Goal: Information Seeking & Learning: Learn about a topic

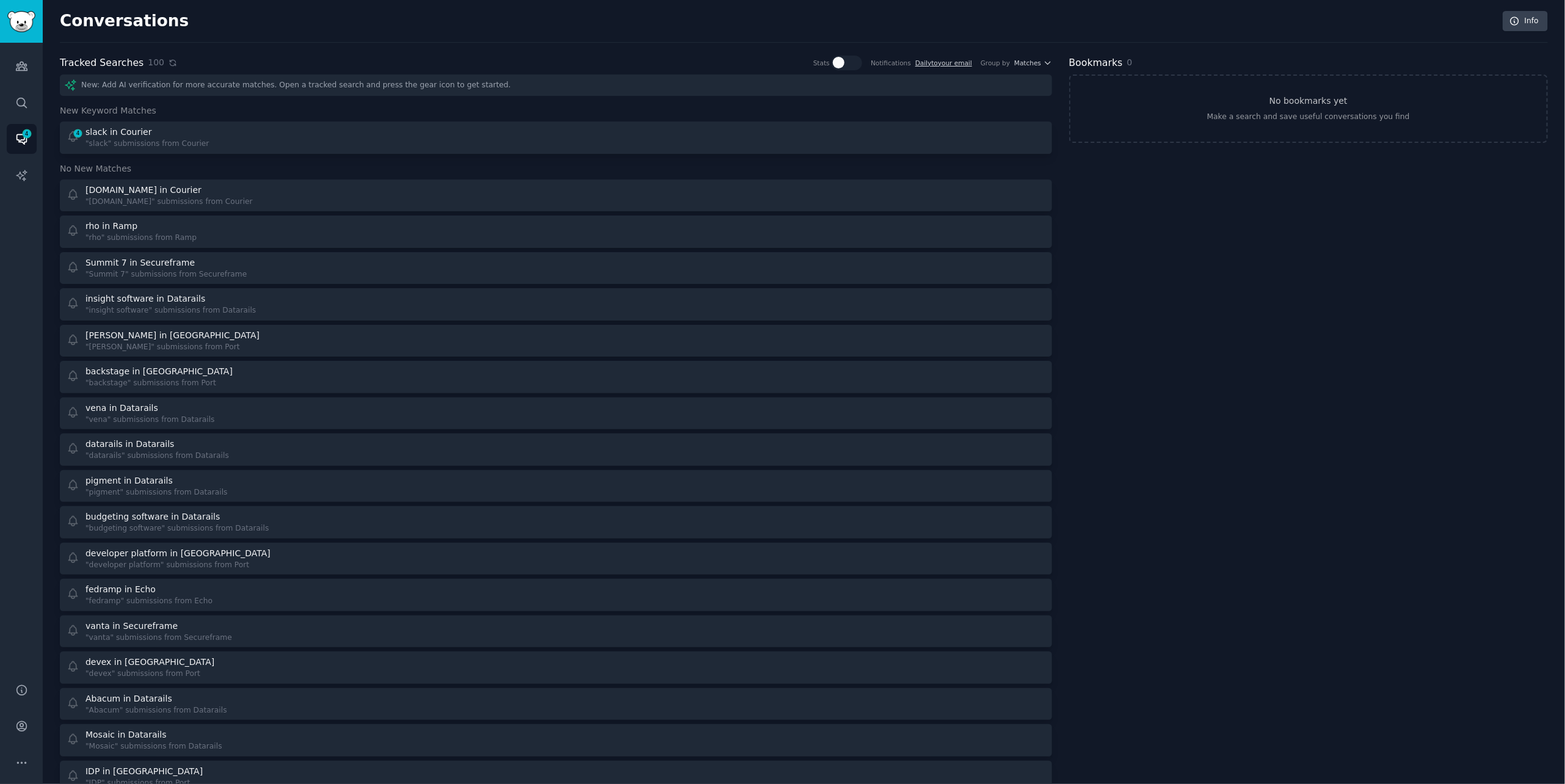
click at [169, 63] on icon at bounding box center [173, 63] width 9 height 9
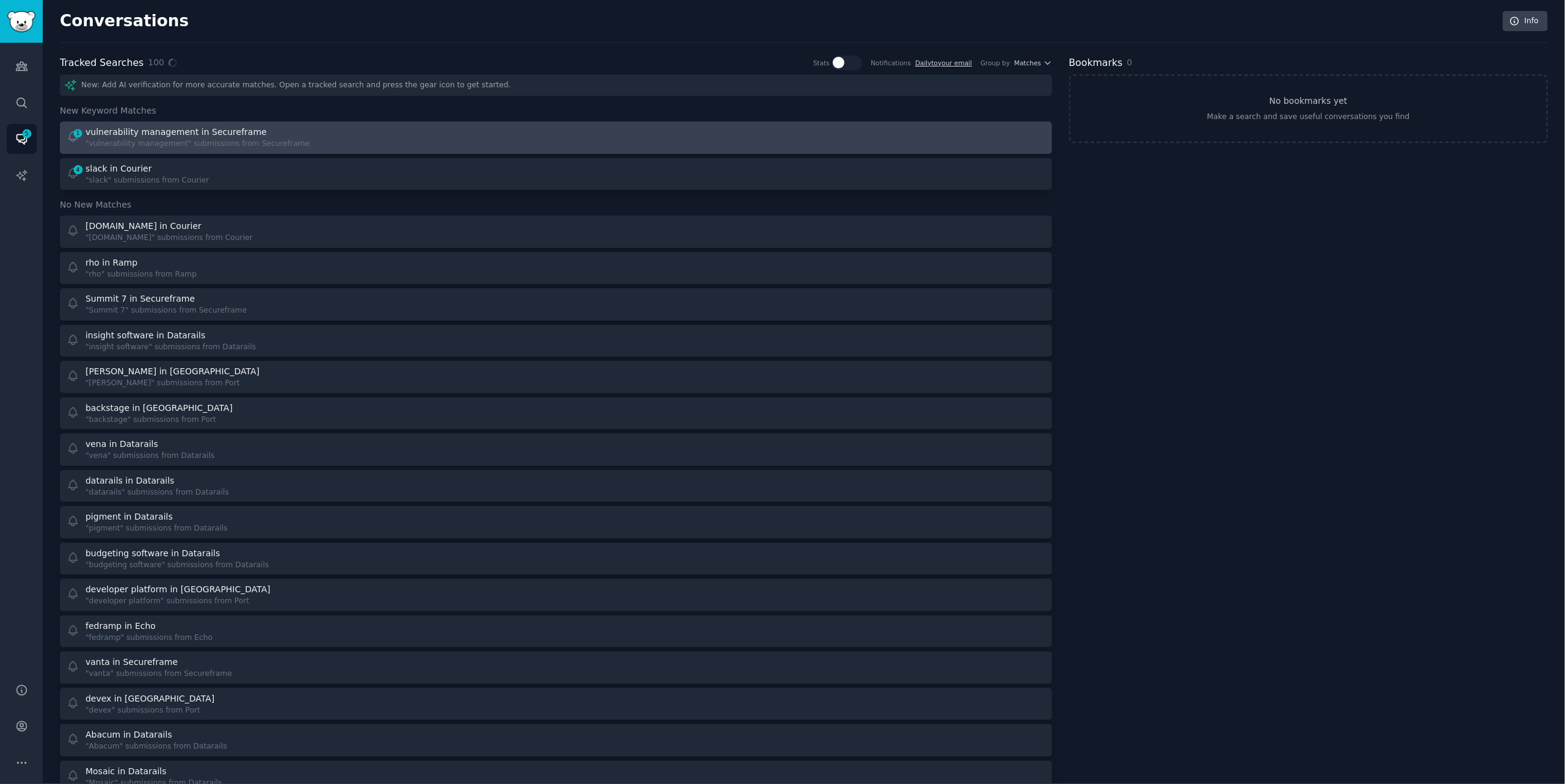
click at [285, 132] on div "vulnerability management in Secureframe" at bounding box center [198, 132] width 224 height 13
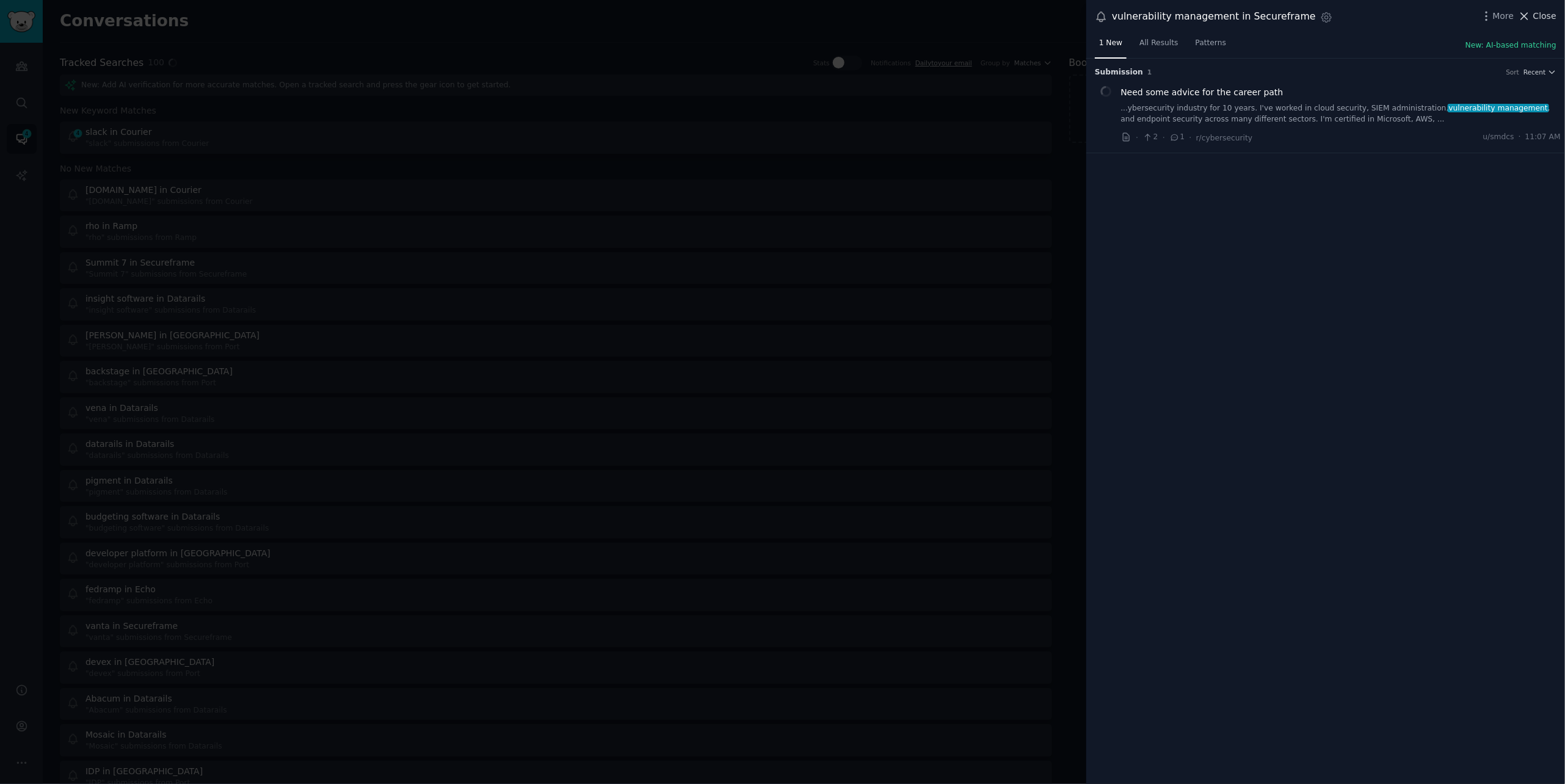
click at [1540, 14] on span "Close" at bounding box center [1545, 16] width 23 height 13
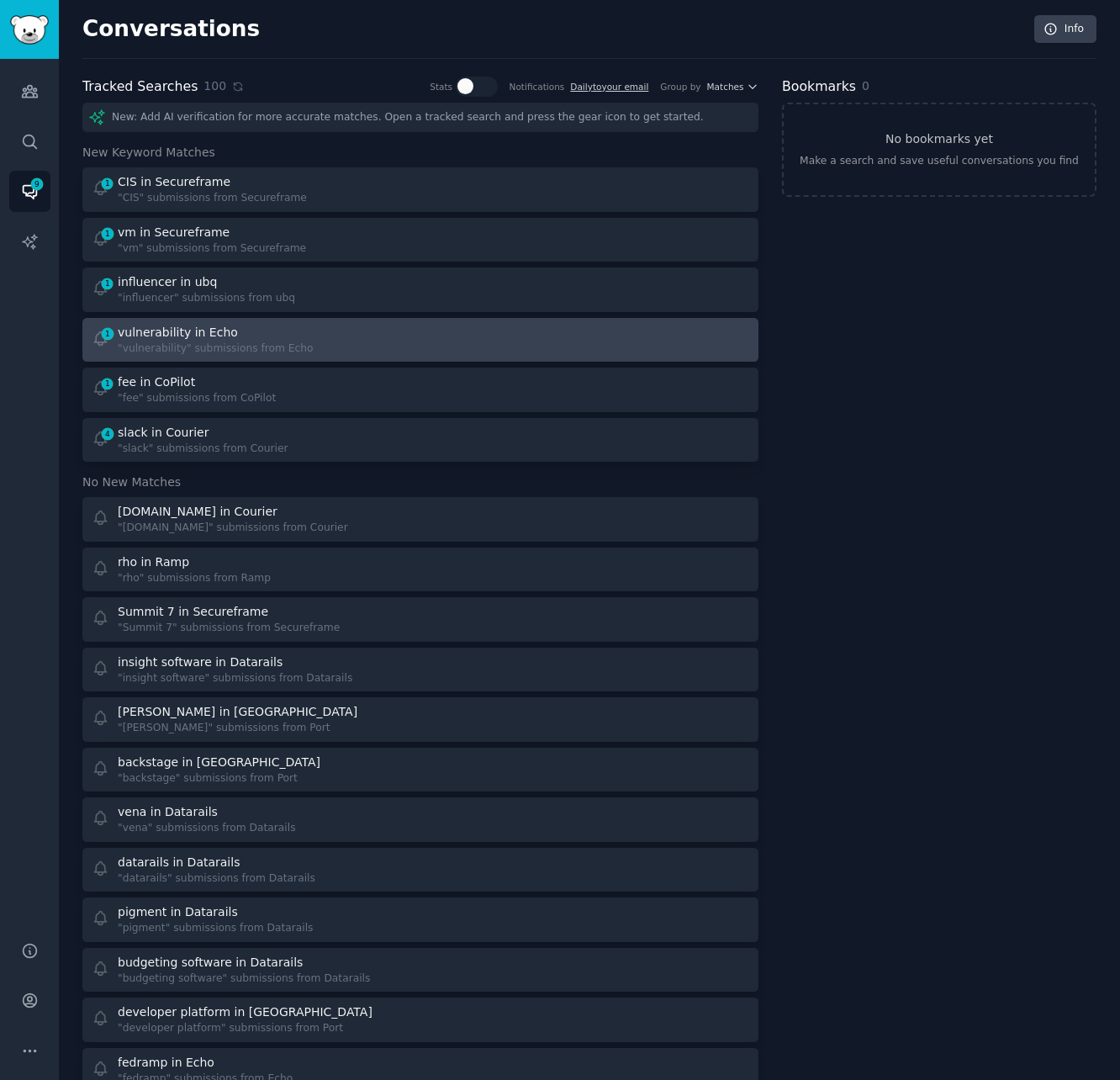
click at [189, 345] on div ""vulnerability" submissions from Echo" at bounding box center [216, 349] width 196 height 15
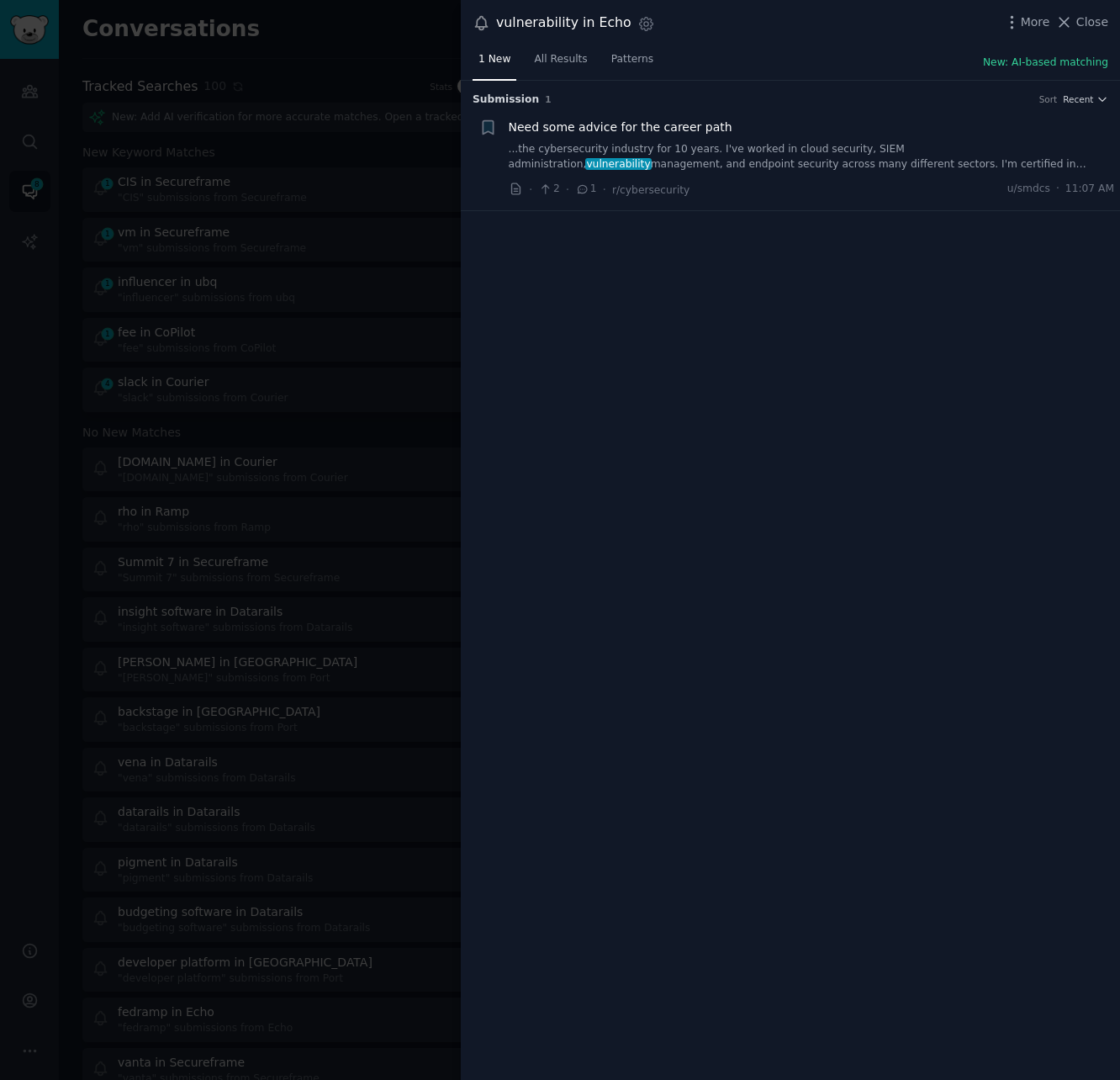
click at [1086, 12] on div "More Close" at bounding box center [1056, 22] width 105 height 21
click at [1061, 22] on icon at bounding box center [1064, 21] width 18 height 18
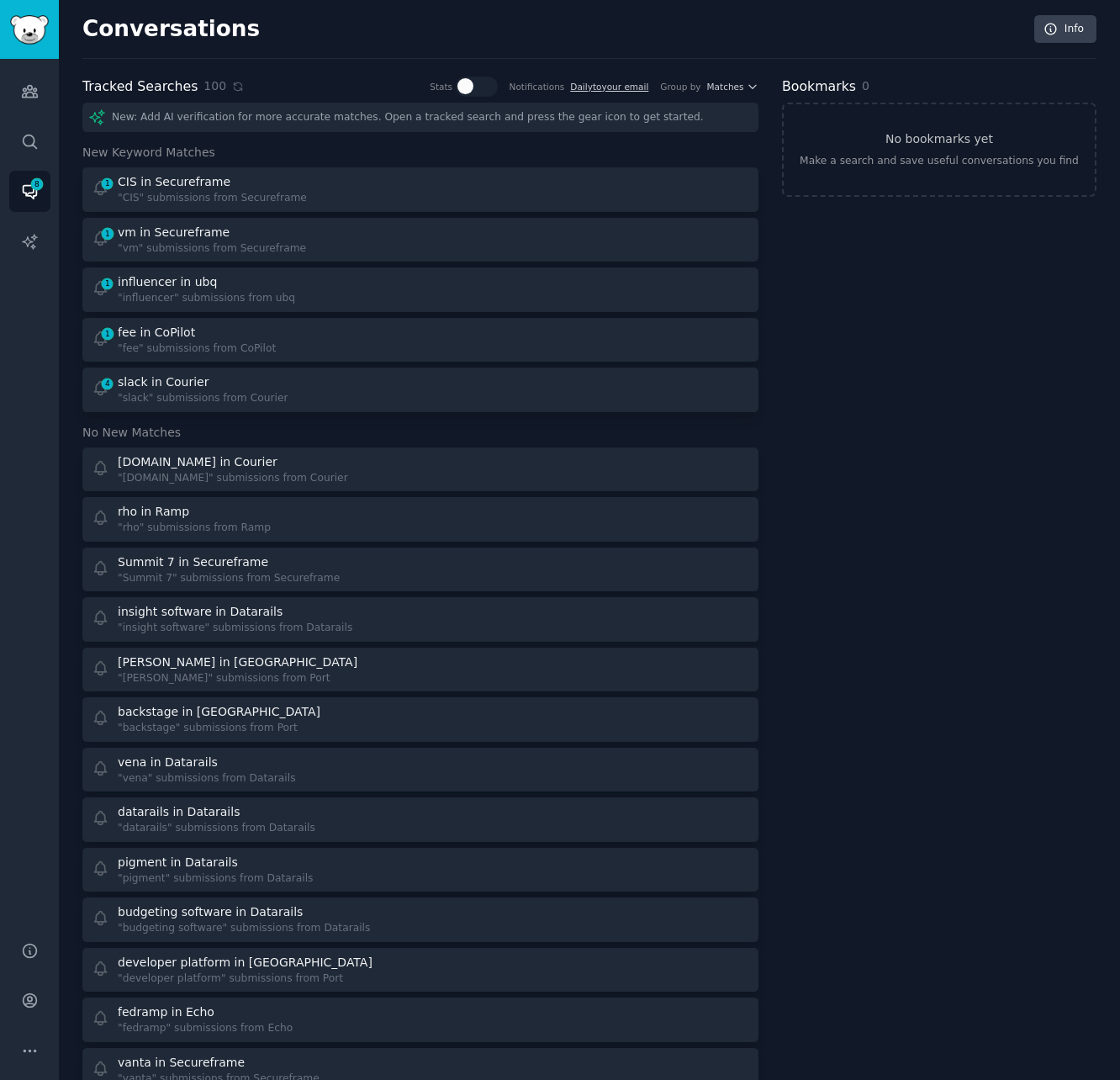
click at [253, 362] on div "1 CIS in Secureframe "CIS" submissions from Secureframe 1 vm in Secureframe "vm…" at bounding box center [420, 289] width 676 height 245
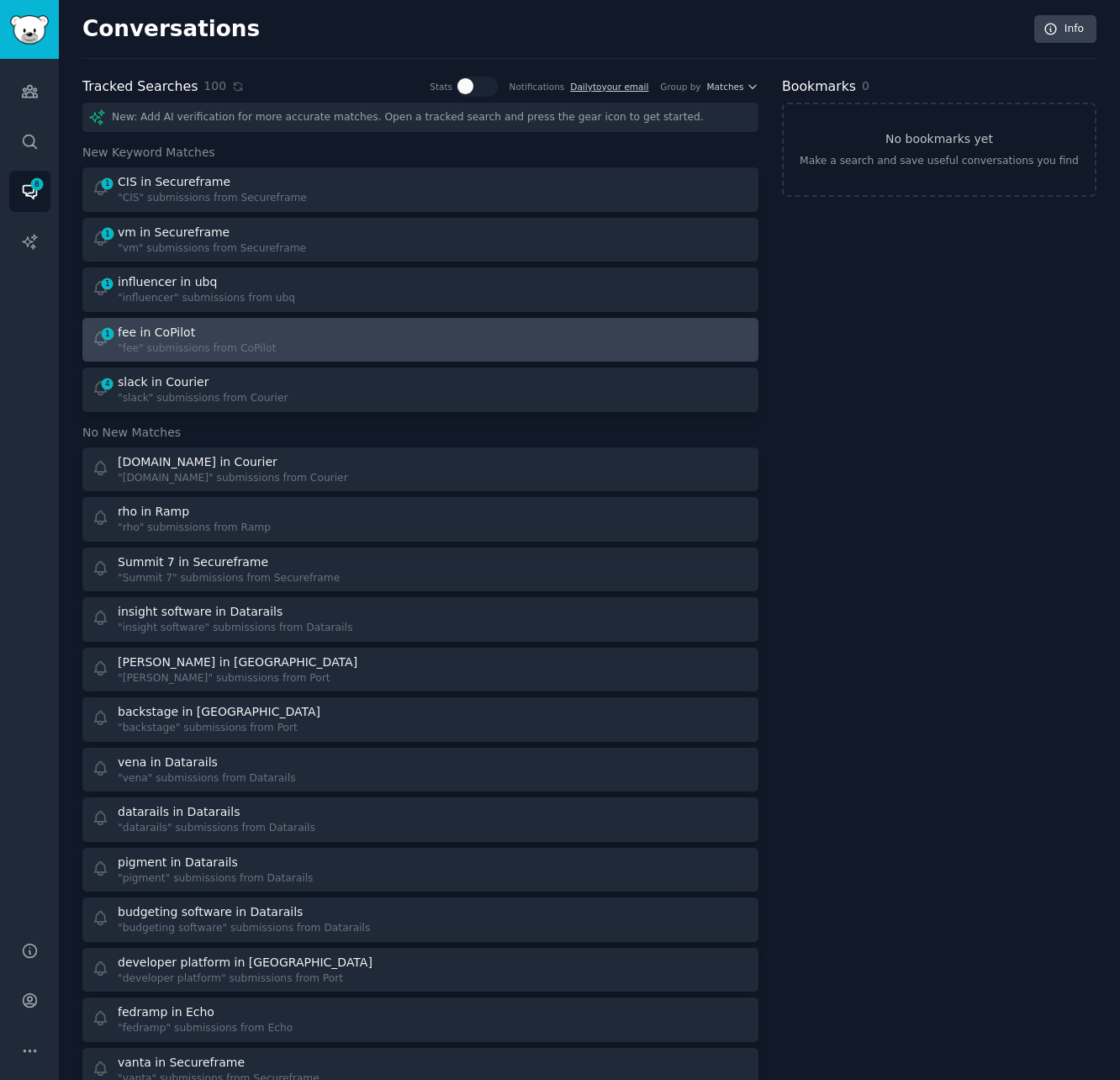
click at [256, 326] on div "fee in CoPilot" at bounding box center [197, 332] width 158 height 18
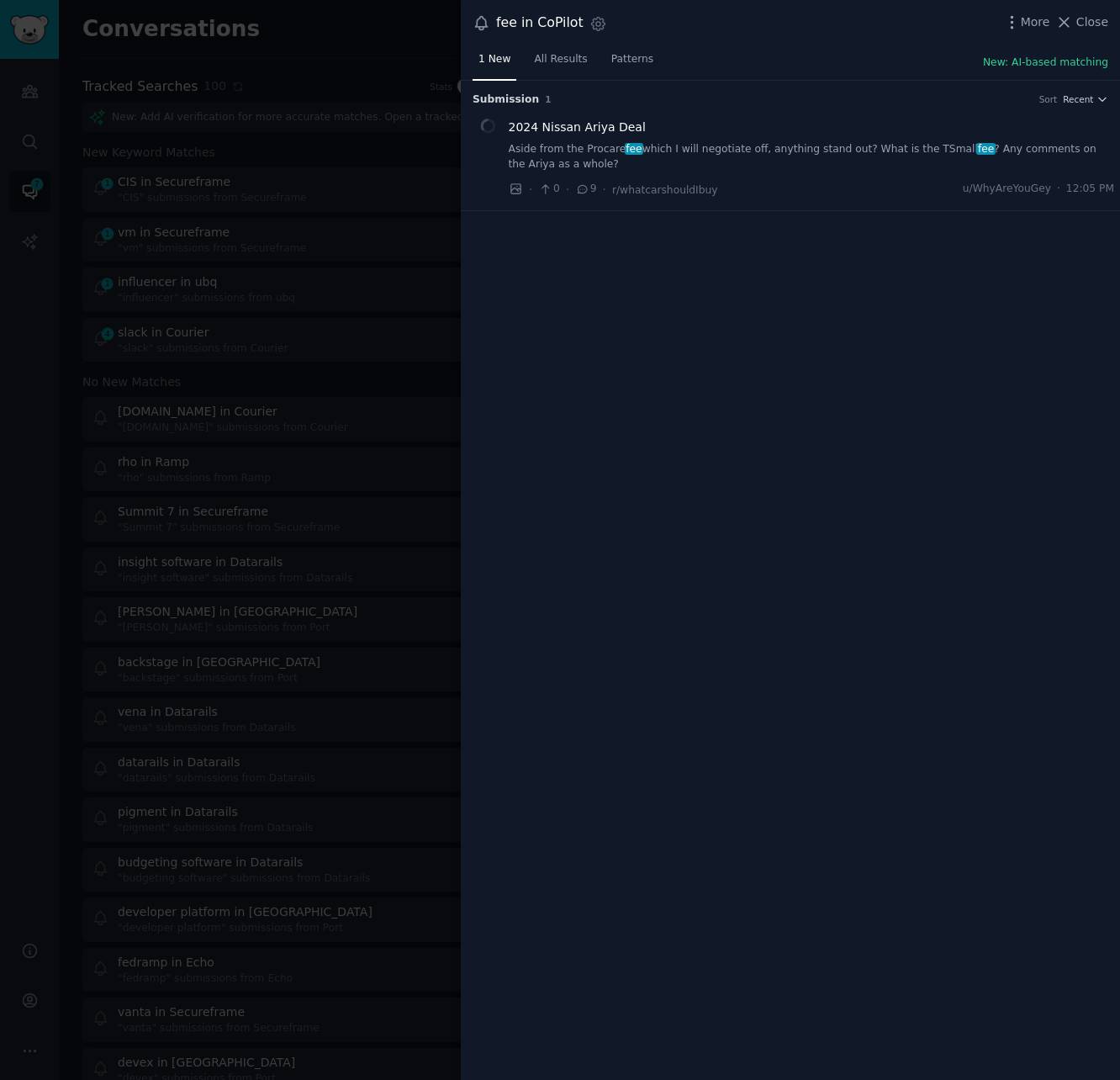
click at [885, 150] on link "Aside from the Procare fee which I will negotiate off, anything stand out? What…" at bounding box center [812, 157] width 607 height 30
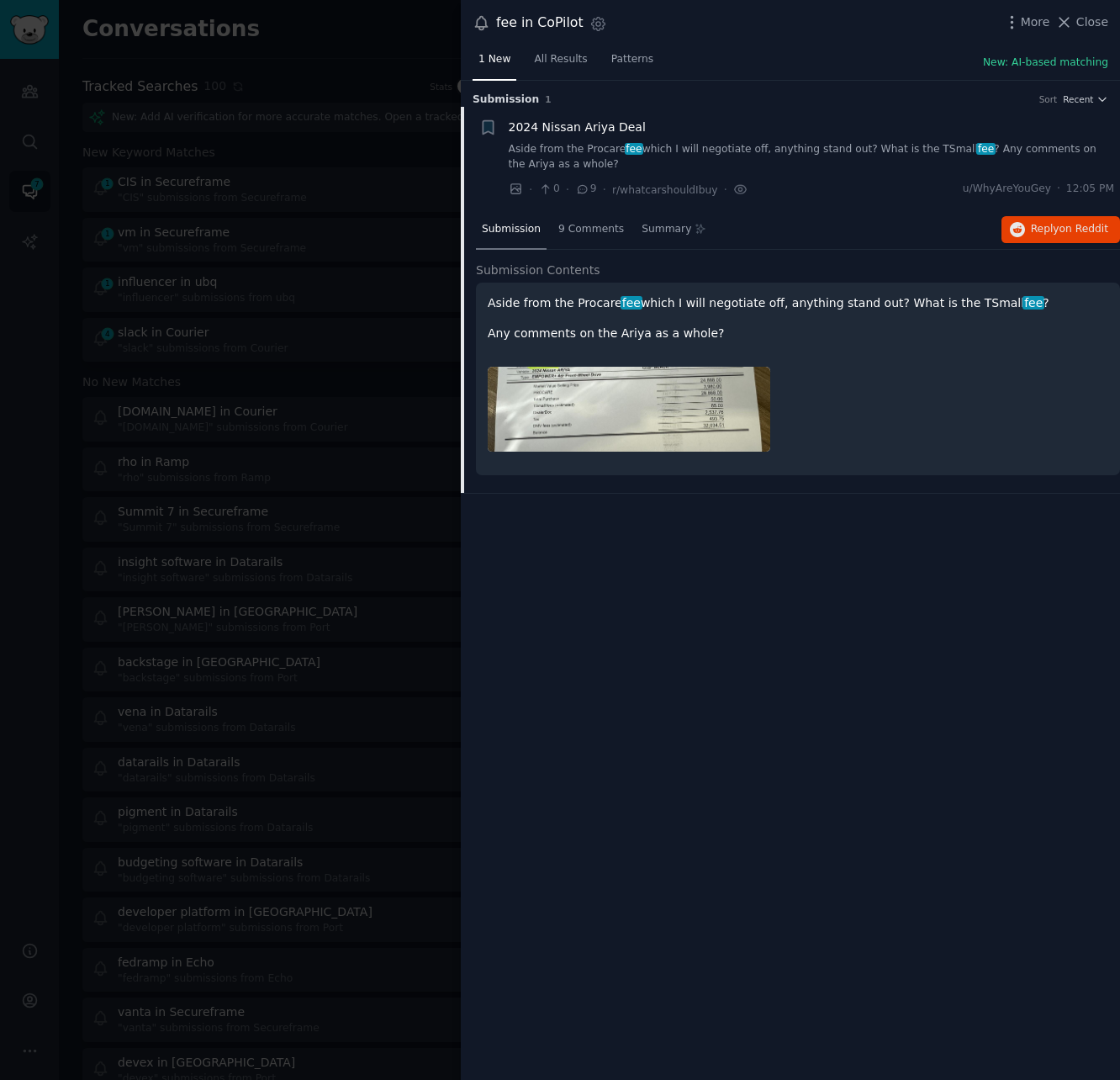
click at [640, 400] on img at bounding box center [629, 408] width 283 height 85
click at [1044, 216] on button "Reply on Reddit" at bounding box center [1060, 229] width 118 height 27
click at [300, 68] on div at bounding box center [560, 540] width 1120 height 1080
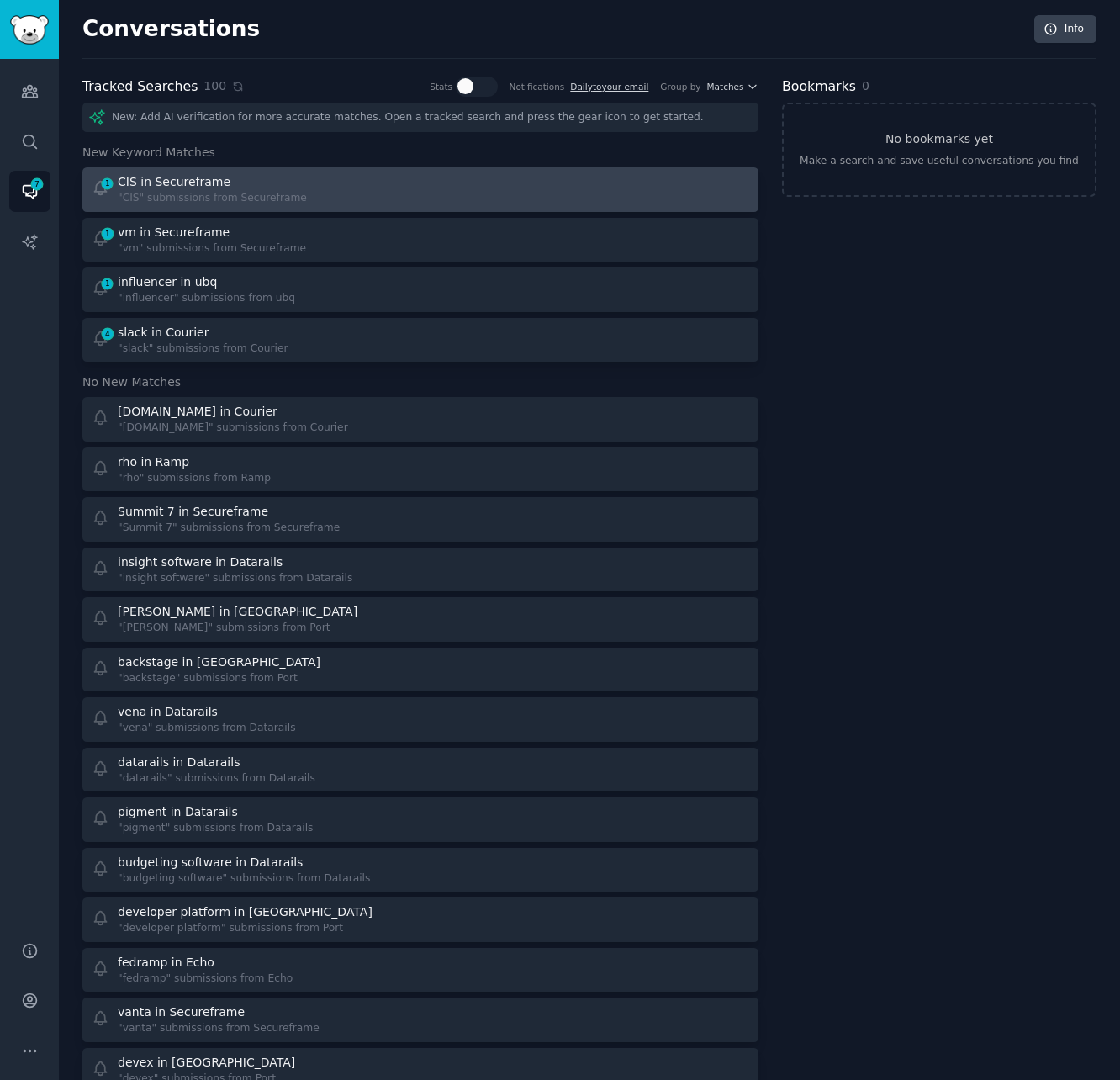
click at [277, 174] on div "CIS in Secureframe" at bounding box center [212, 181] width 189 height 18
